Goal: Information Seeking & Learning: Check status

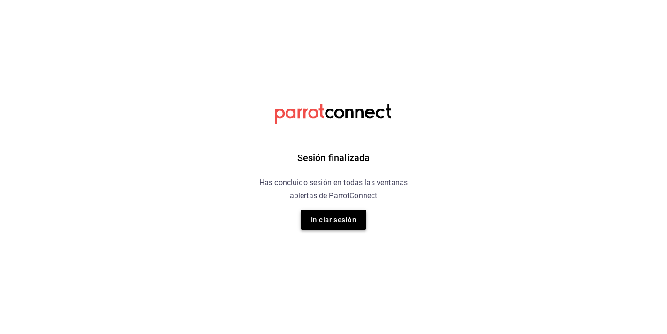
click at [330, 214] on button "Iniciar sesión" at bounding box center [334, 220] width 66 height 20
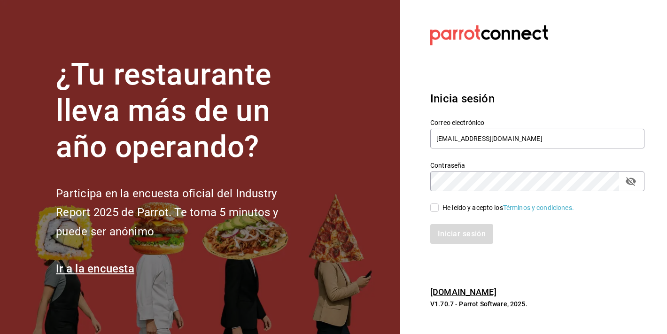
click at [447, 204] on div "He leído y acepto los Términos y condiciones." at bounding box center [509, 208] width 132 height 10
click at [439, 204] on input "He leído y acepto los Términos y condiciones." at bounding box center [435, 208] width 8 height 8
checkbox input "true"
click at [445, 232] on button "Iniciar sesión" at bounding box center [463, 234] width 64 height 20
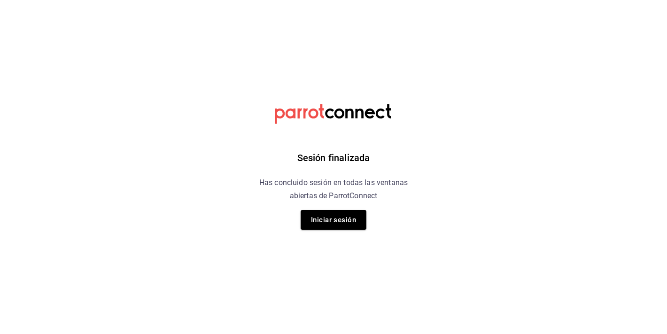
click at [392, 227] on div "Sesión finalizada Has concluido sesión en todas las ventanas abiertas de Parrot…" at bounding box center [333, 167] width 237 height 334
click at [350, 221] on button "Iniciar sesión" at bounding box center [334, 220] width 66 height 20
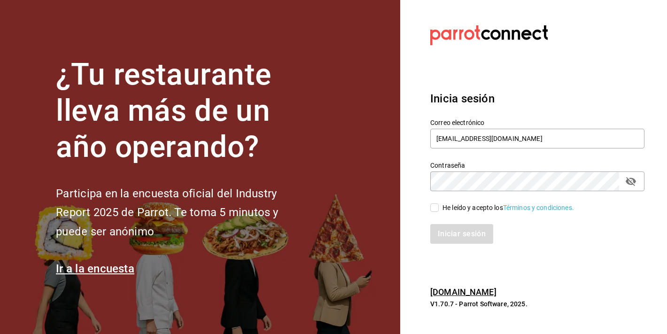
click at [434, 204] on input "He leído y acepto los Términos y condiciones." at bounding box center [435, 208] width 8 height 8
checkbox input "true"
click at [438, 228] on button "Iniciar sesión" at bounding box center [463, 234] width 64 height 20
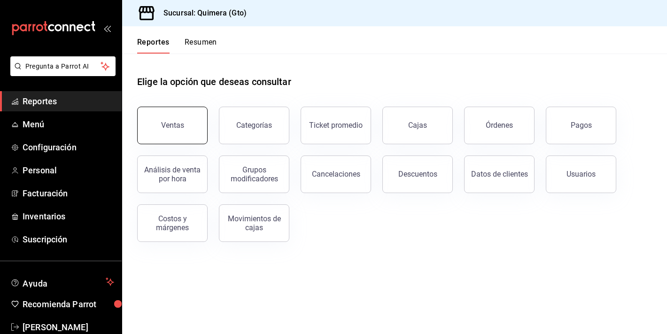
click at [173, 139] on button "Ventas" at bounding box center [172, 126] width 71 height 38
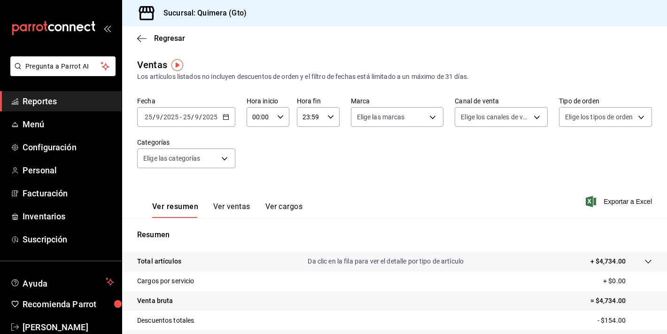
click at [223, 214] on button "Ver ventas" at bounding box center [231, 210] width 37 height 16
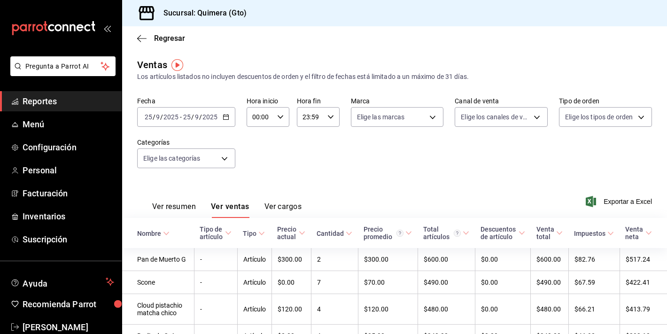
click at [169, 207] on button "Ver resumen" at bounding box center [174, 210] width 44 height 16
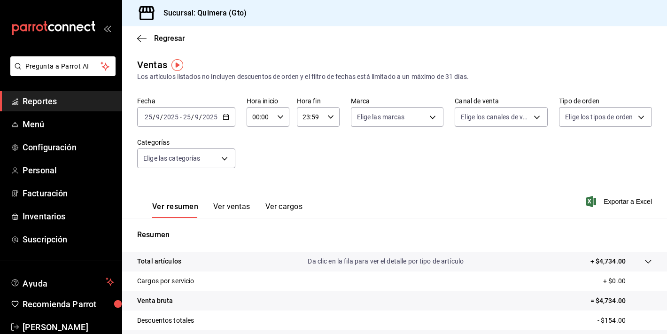
click at [233, 120] on div "2025-09-25 25 / 9 / 2025 - 2025-09-25 25 / 9 / 2025" at bounding box center [186, 117] width 98 height 20
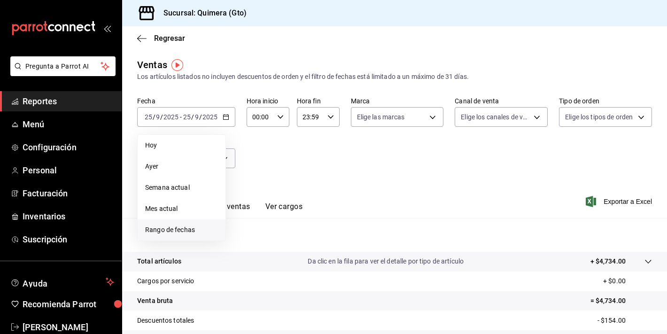
click at [193, 221] on li "Rango de fechas" at bounding box center [182, 230] width 88 height 21
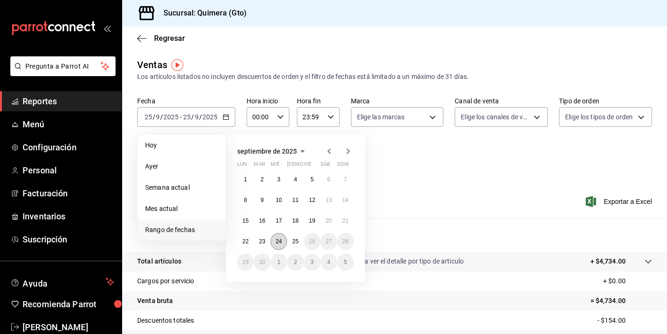
click at [280, 239] on abbr "24" at bounding box center [279, 241] width 6 height 7
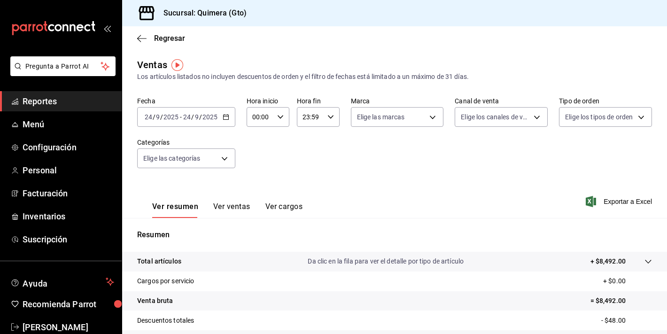
click at [237, 208] on button "Ver ventas" at bounding box center [231, 210] width 37 height 16
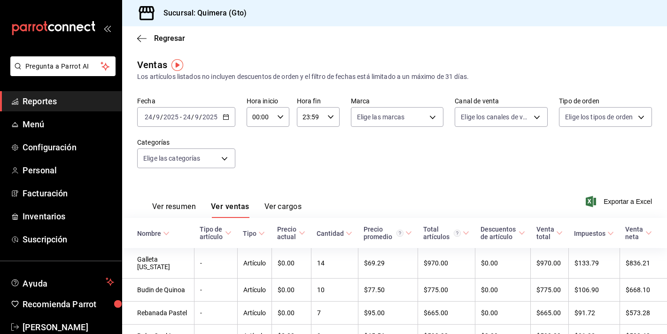
click at [174, 207] on button "Ver resumen" at bounding box center [174, 210] width 44 height 16
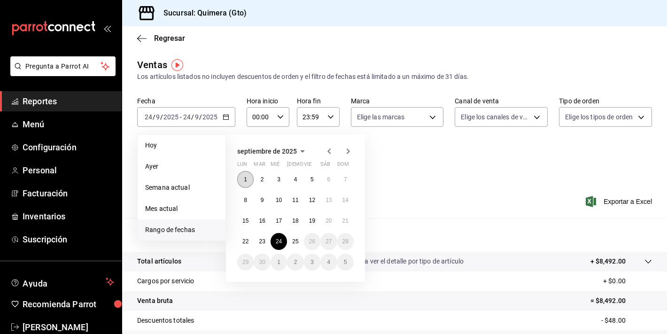
click at [246, 177] on abbr "1" at bounding box center [245, 179] width 3 height 7
click at [296, 244] on button "25" at bounding box center [295, 241] width 16 height 17
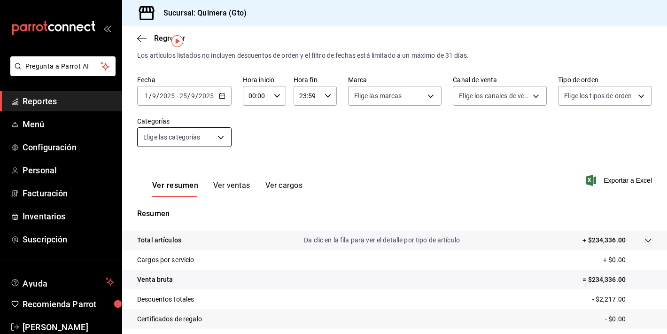
scroll to position [30, 0]
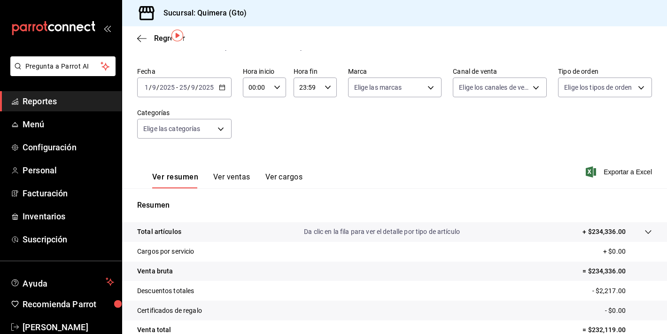
click at [222, 94] on div "2025-09-01 1 / 9 / 2025 - 2025-09-25 25 / 9 / 2025" at bounding box center [184, 88] width 94 height 20
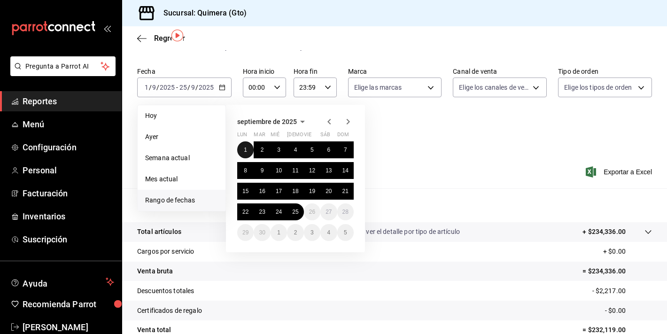
click at [252, 153] on button "1" at bounding box center [245, 149] width 16 height 17
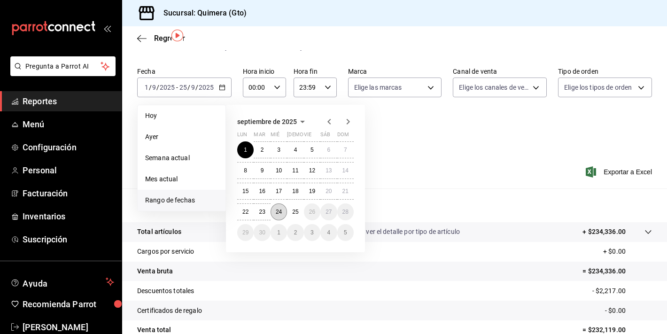
click at [282, 213] on abbr "24" at bounding box center [279, 212] width 6 height 7
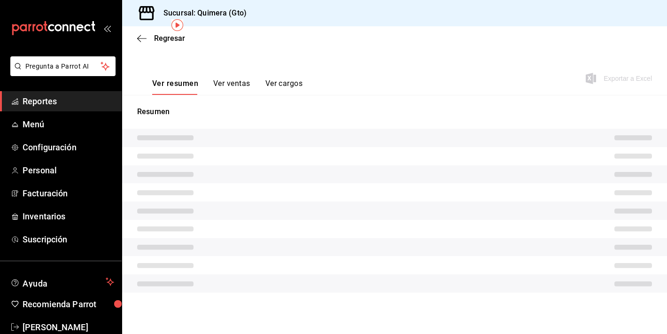
scroll to position [116, 0]
